Goal: Information Seeking & Learning: Learn about a topic

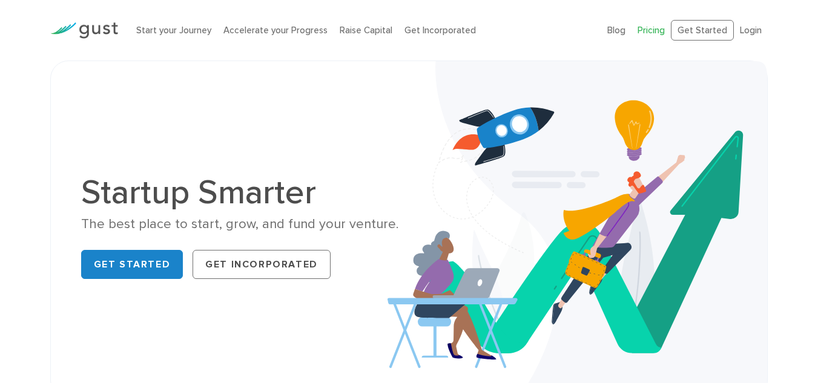
click at [657, 33] on link "Pricing" at bounding box center [651, 30] width 27 height 11
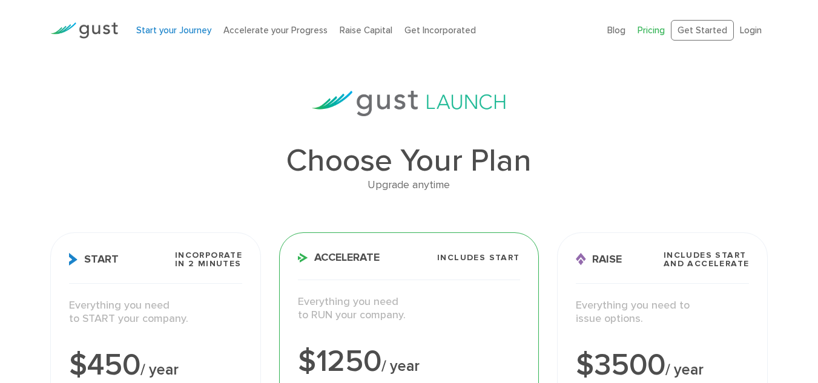
click at [200, 33] on link "Start your Journey" at bounding box center [173, 30] width 75 height 11
